Goal: Book appointment/travel/reservation

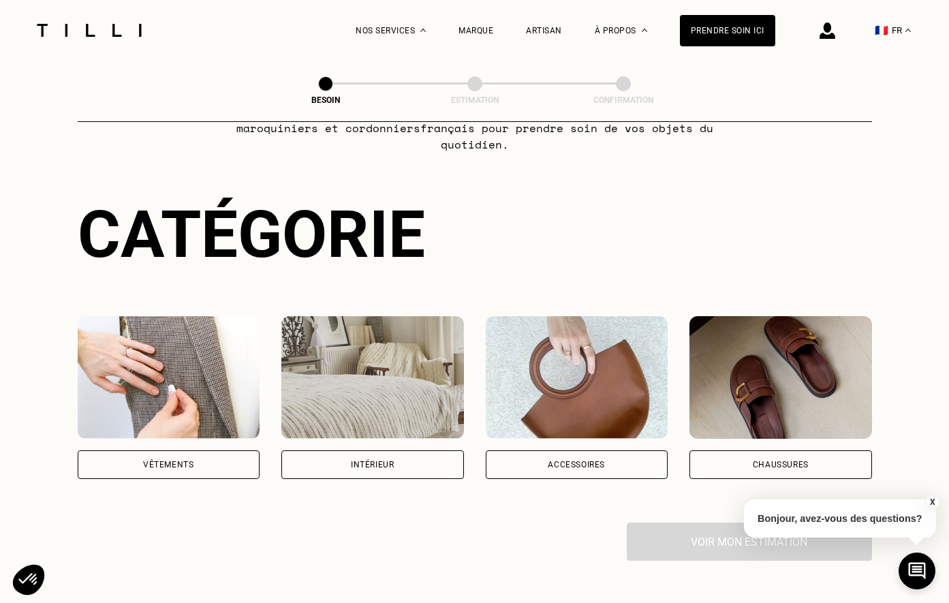
scroll to position [99, 0]
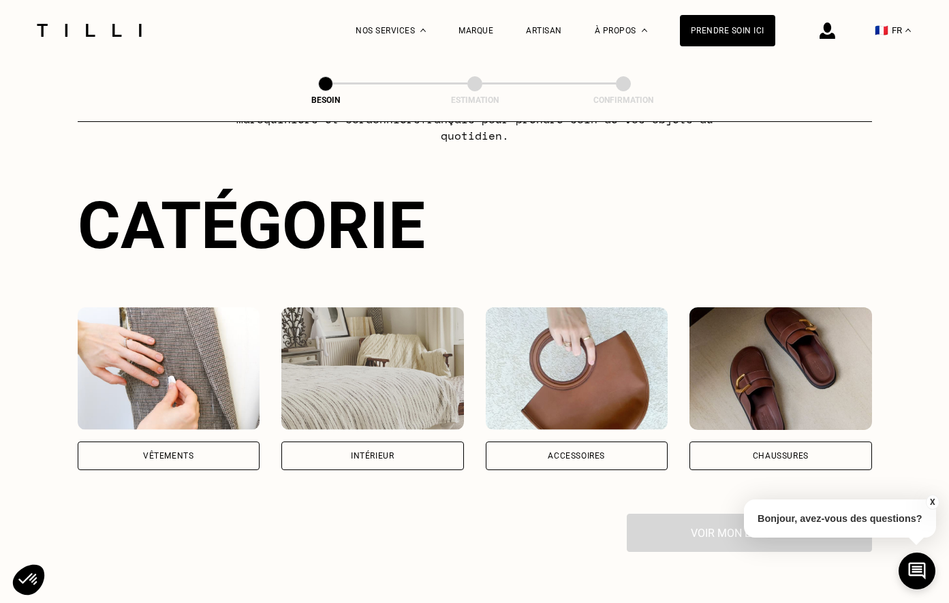
click at [383, 451] on div "Intérieur" at bounding box center [372, 455] width 43 height 8
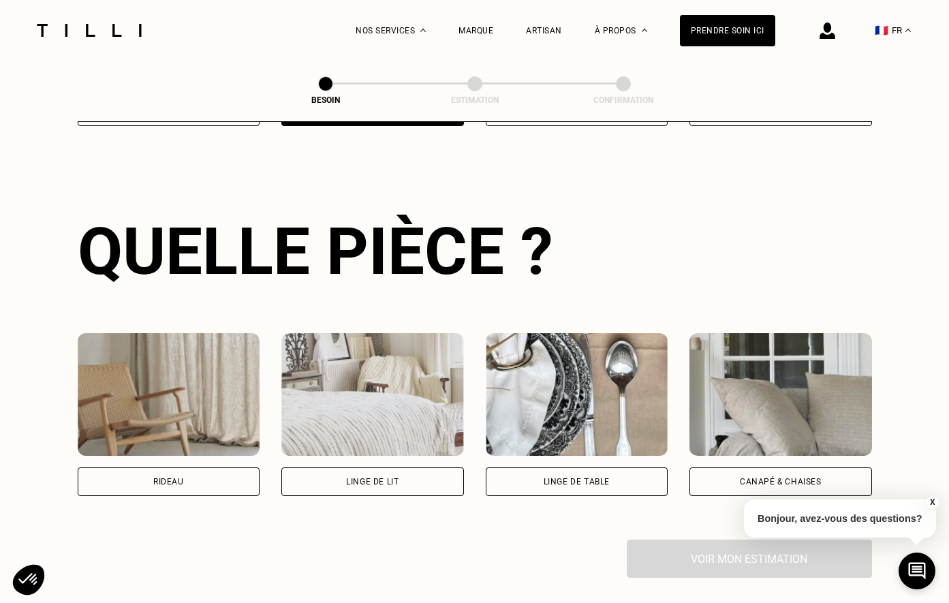
scroll to position [443, 0]
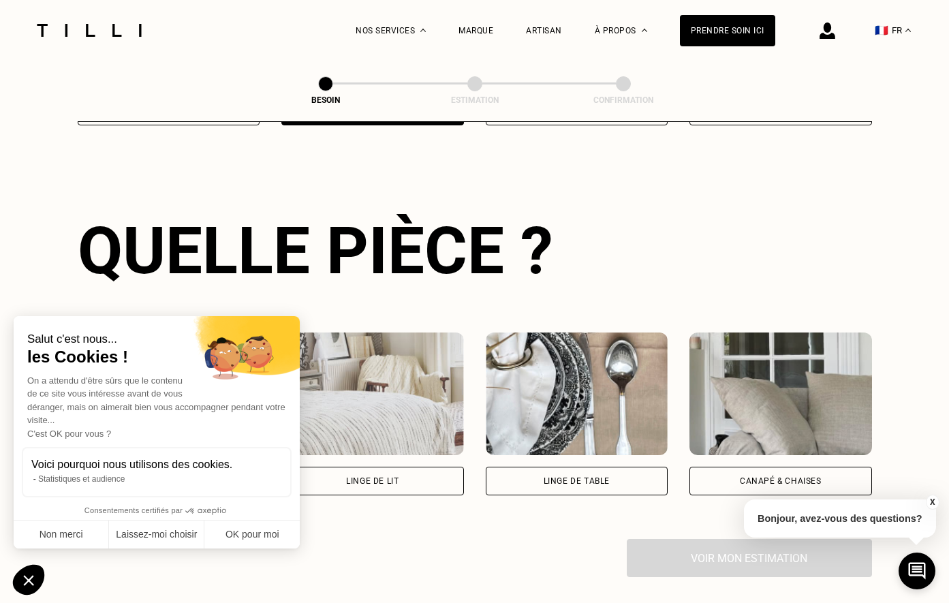
click at [226, 468] on div "Salut c'est nous... les Cookies ! On a attendu d'être sûrs que le contenu de ce…" at bounding box center [157, 432] width 286 height 232
click at [255, 530] on button "OK pour moi" at bounding box center [251, 534] width 95 height 29
checkbox input "true"
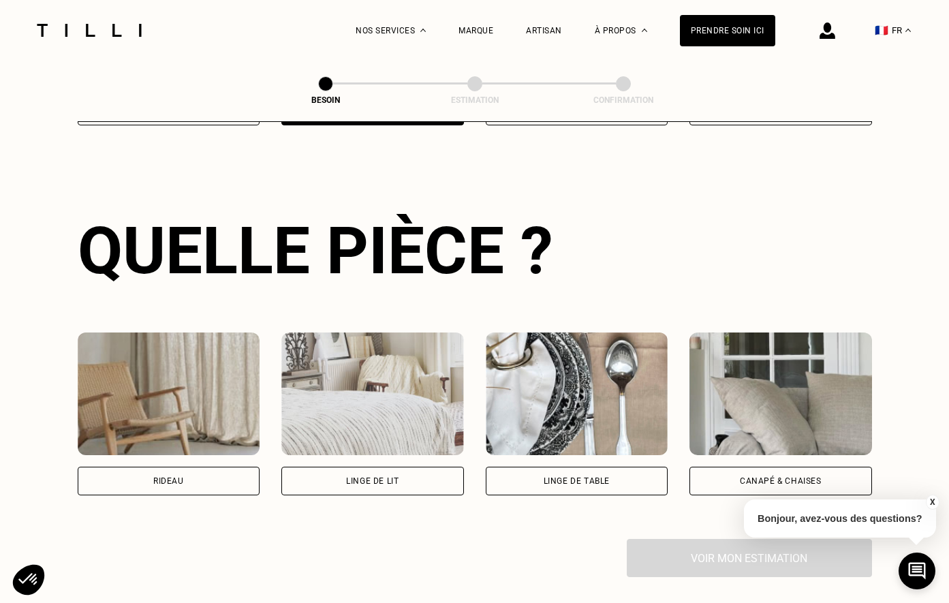
click at [227, 466] on div "Rideau" at bounding box center [169, 480] width 182 height 29
select select "FR"
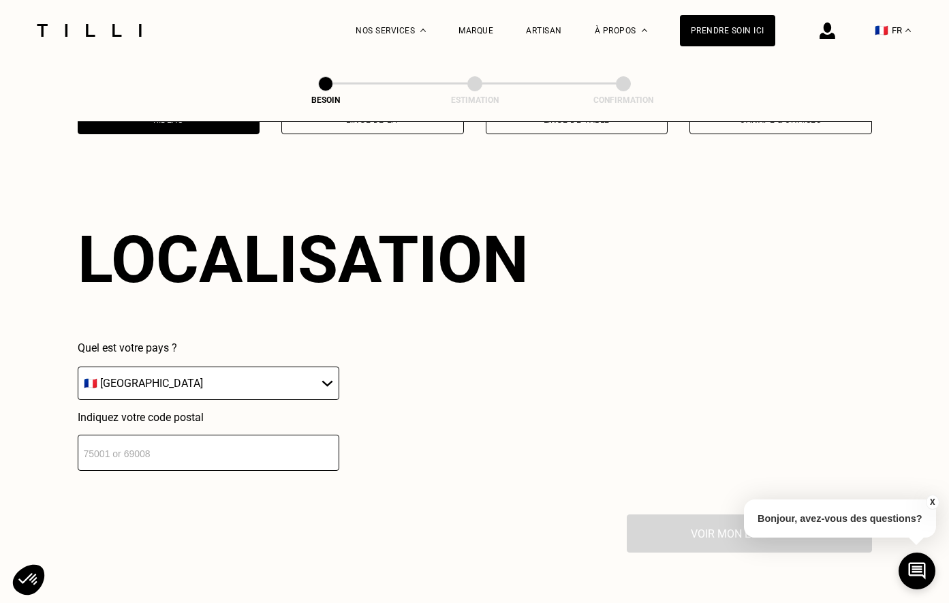
scroll to position [813, 0]
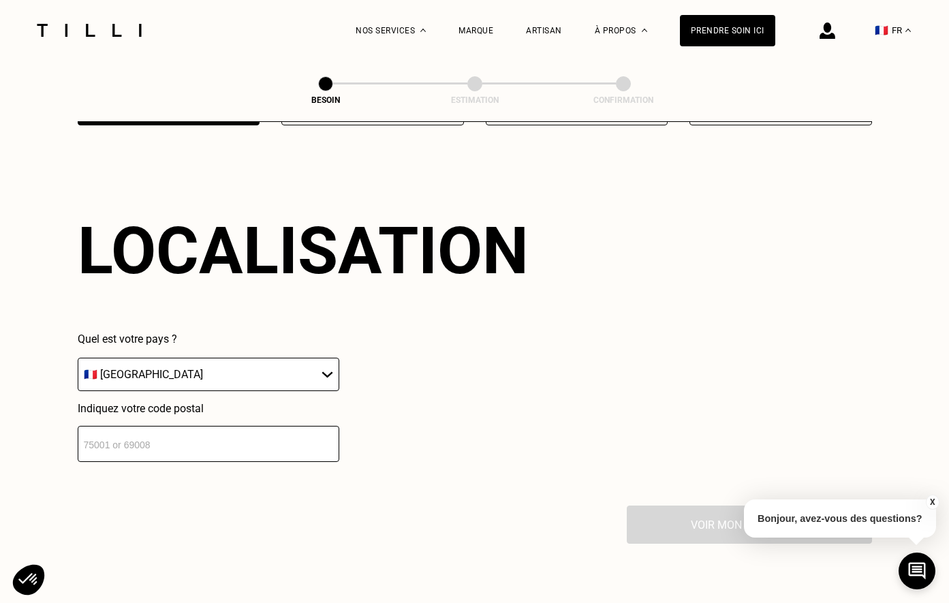
click at [242, 430] on input "number" at bounding box center [208, 444] width 261 height 36
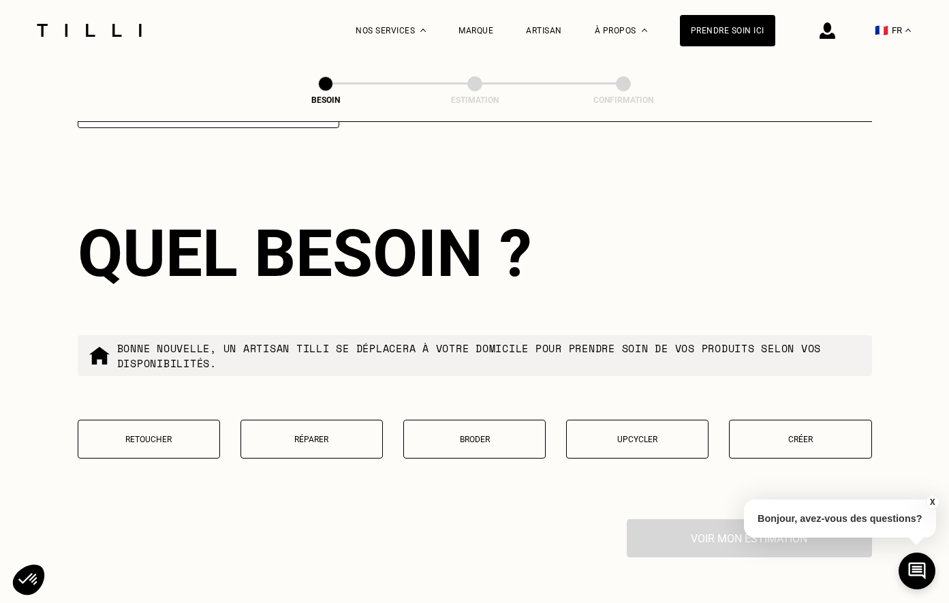
scroll to position [1149, 0]
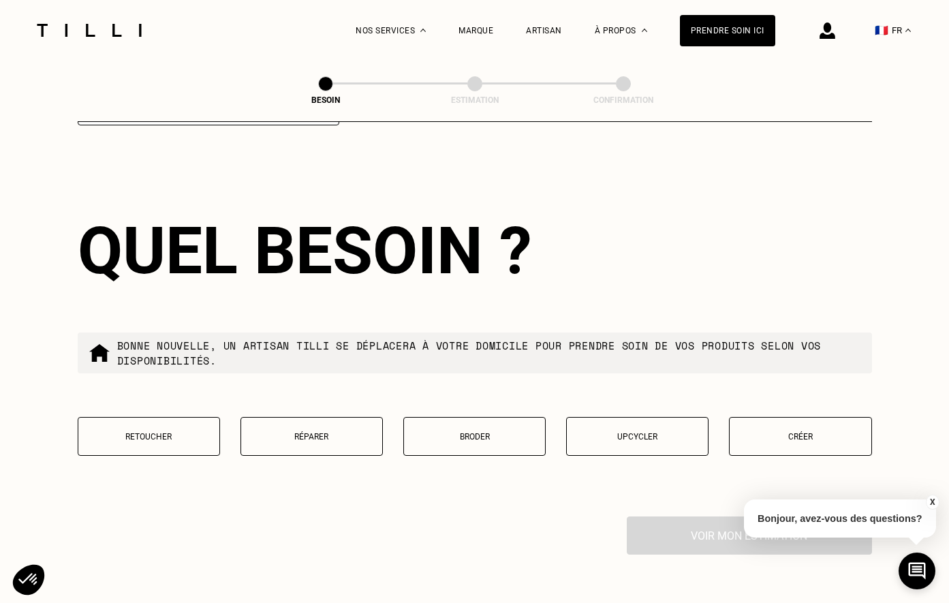
type input "33000"
click at [191, 432] on p "Retoucher" at bounding box center [148, 437] width 127 height 10
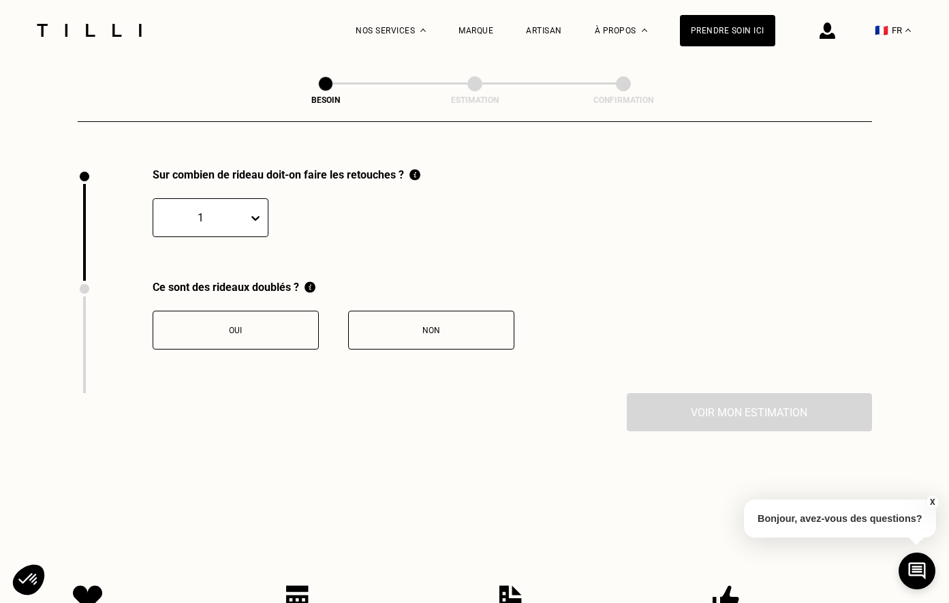
scroll to position [1498, 0]
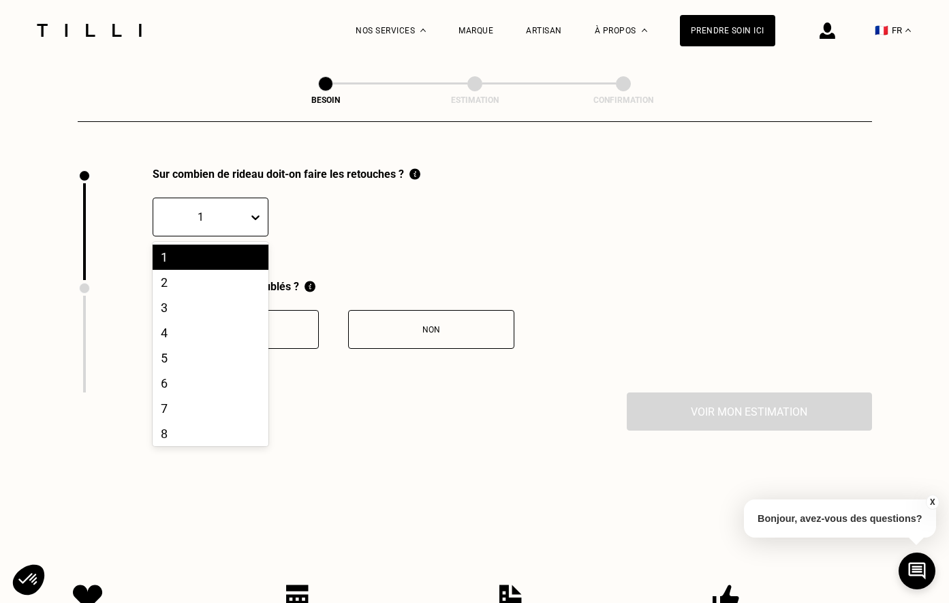
click at [206, 209] on div at bounding box center [200, 217] width 81 height 16
click at [172, 320] on div "4" at bounding box center [211, 332] width 116 height 25
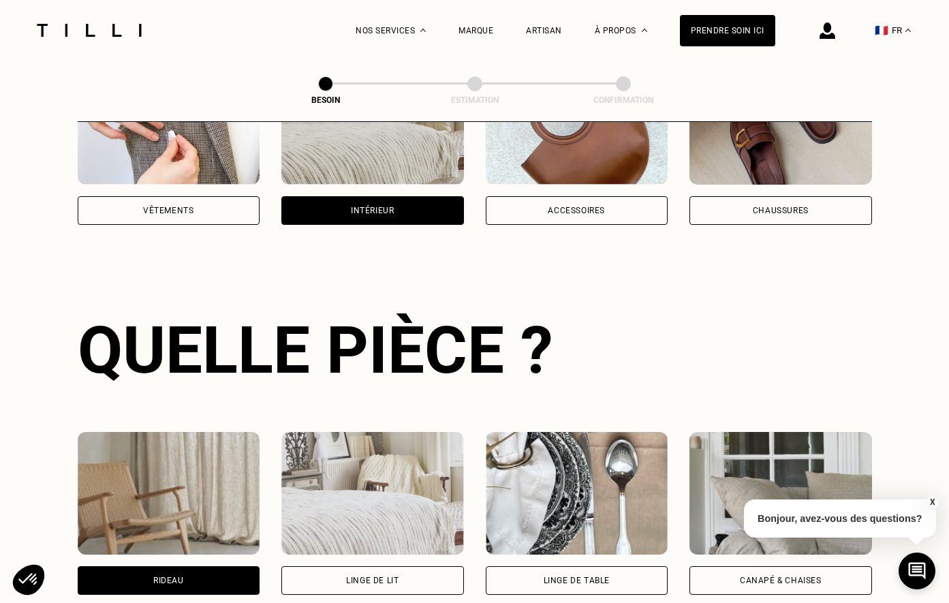
scroll to position [0, 0]
